Goal: Information Seeking & Learning: Learn about a topic

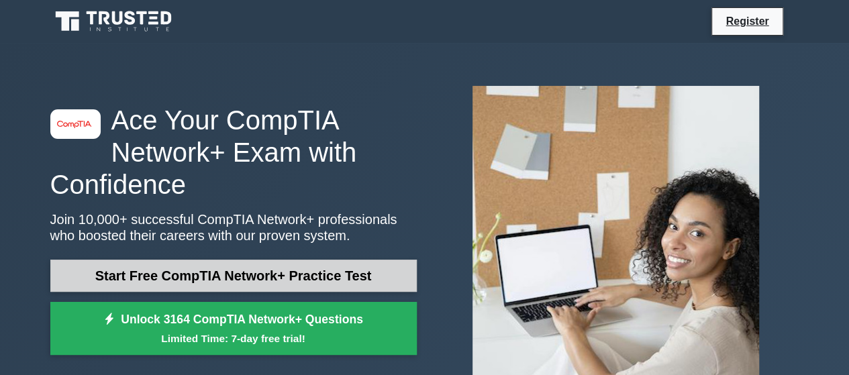
click at [195, 276] on link "Start Free CompTIA Network+ Practice Test" at bounding box center [233, 276] width 367 height 32
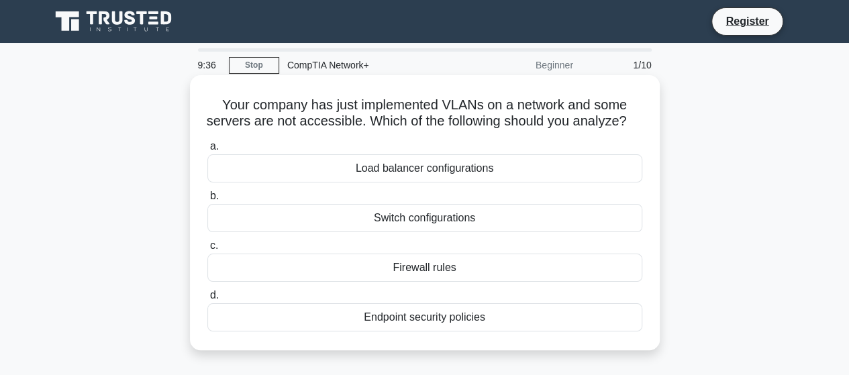
click at [402, 232] on div "Switch configurations" at bounding box center [424, 218] width 435 height 28
click at [207, 201] on input "b. Switch configurations" at bounding box center [207, 196] width 0 height 9
